Goal: Book appointment/travel/reservation

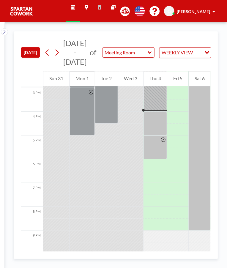
scroll to position [357, 0]
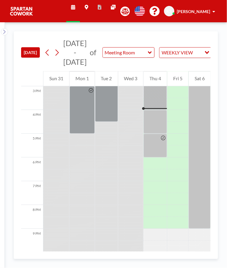
click at [153, 108] on div at bounding box center [155, 86] width 23 height 48
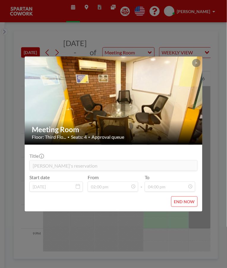
click at [125, 244] on div "Meeting Room Floor: Third Flo... • Seats: 4 • Approval queue Title Amir's reser…" at bounding box center [113, 134] width 227 height 268
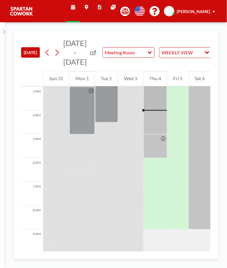
scroll to position [357, 0]
click at [159, 110] on div at bounding box center [155, 122] width 23 height 24
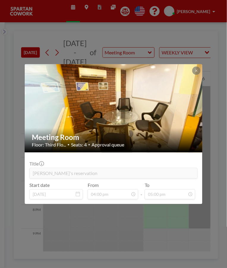
click at [181, 215] on div "Meeting Room Floor: Third Flo... • Seats: 4 • Approval queue Title [PERSON_NAME…" at bounding box center [113, 134] width 227 height 268
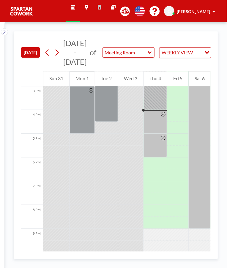
click at [159, 144] on div at bounding box center [155, 146] width 23 height 24
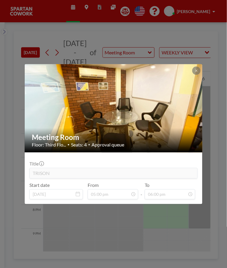
click at [193, 216] on div "Meeting Room Floor: Third Flo... • Seats: 4 • Approval queue Title TRISON Start…" at bounding box center [113, 134] width 227 height 268
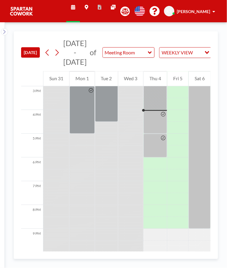
click at [161, 149] on div at bounding box center [163, 145] width 7 height 23
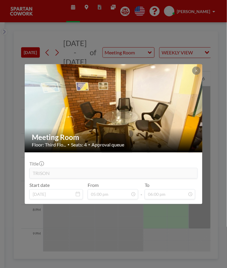
click at [177, 222] on div "Meeting Room Floor: Third Flo... • Seats: 4 • Approval queue Title TRISON Start…" at bounding box center [113, 134] width 227 height 268
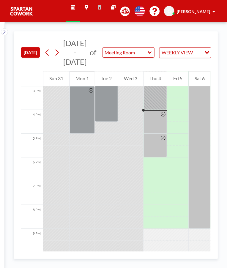
click at [168, 122] on div at bounding box center [177, 128] width 21 height 12
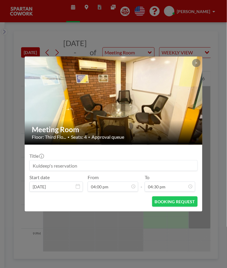
click at [186, 227] on div "Meeting Room Floor: Third Flo... • Seats: 4 • Approval queue Title Start date […" at bounding box center [113, 134] width 227 height 268
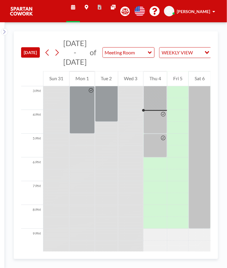
click at [161, 123] on div at bounding box center [163, 121] width 7 height 23
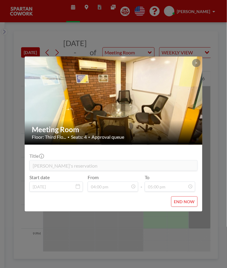
click at [186, 242] on div "Meeting Room Floor: Third Flo... • Seats: 4 • Approval queue Title [PERSON_NAME…" at bounding box center [113, 134] width 227 height 268
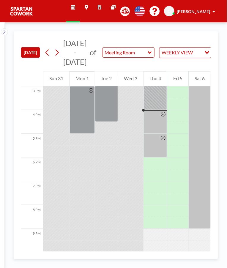
click at [162, 127] on div at bounding box center [163, 121] width 7 height 23
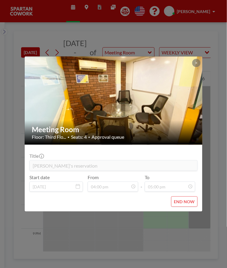
click at [203, 216] on div "Meeting Room Floor: Third Flo... • Seats: 4 • Approval queue Title [PERSON_NAME…" at bounding box center [113, 134] width 227 height 268
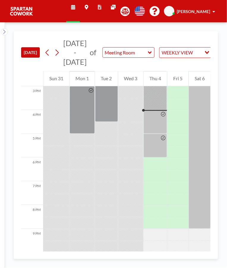
click at [158, 146] on div at bounding box center [155, 146] width 23 height 24
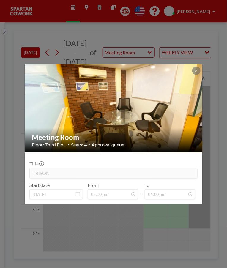
click at [204, 217] on div "Meeting Room Floor: Third Flo... • Seats: 4 • Approval queue Title TRISON Start…" at bounding box center [113, 134] width 227 height 268
